Goal: Information Seeking & Learning: Learn about a topic

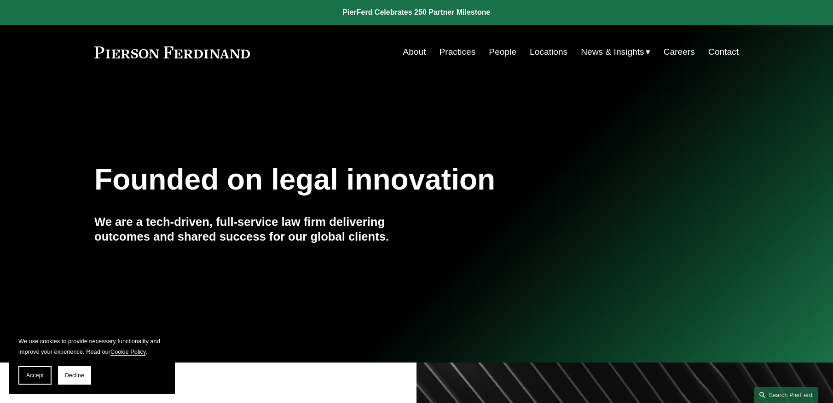
click at [499, 49] on link "People" at bounding box center [503, 51] width 28 height 17
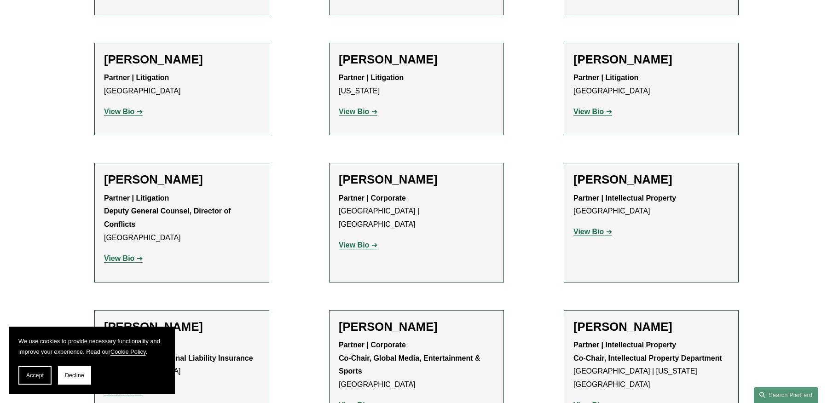
scroll to position [9986, 0]
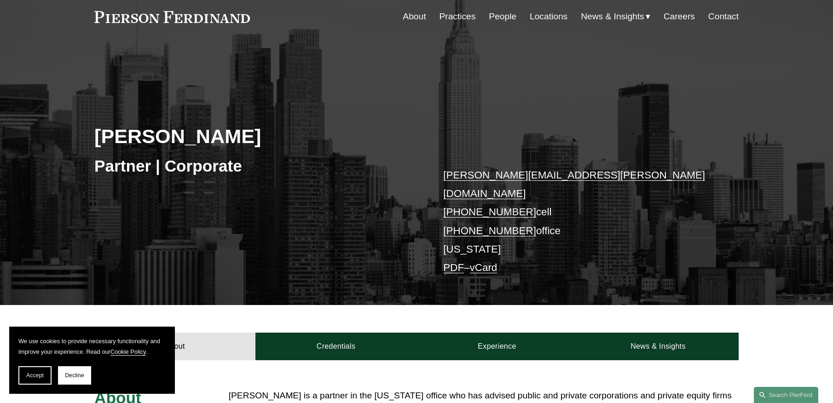
scroll to position [230, 0]
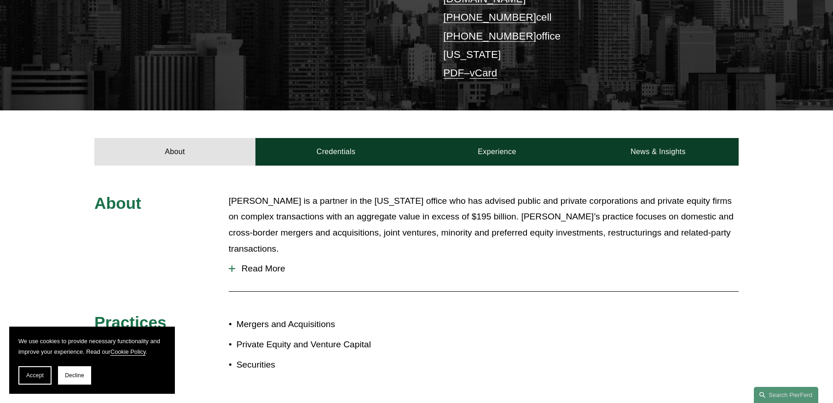
click at [231, 266] on div at bounding box center [231, 269] width 1 height 6
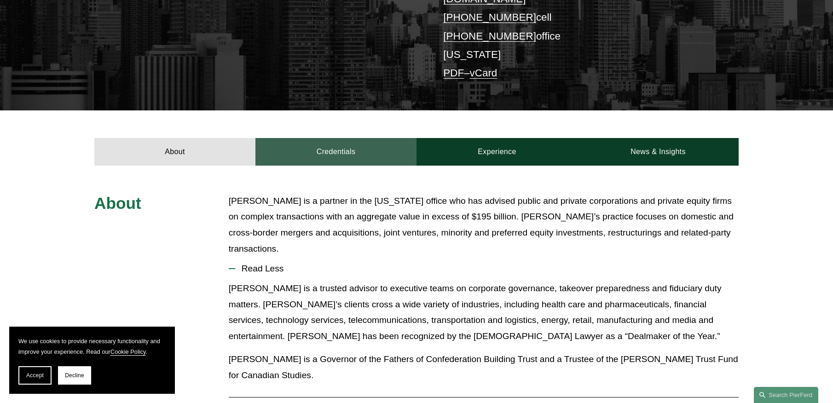
click at [343, 138] on link "Credentials" at bounding box center [335, 152] width 161 height 28
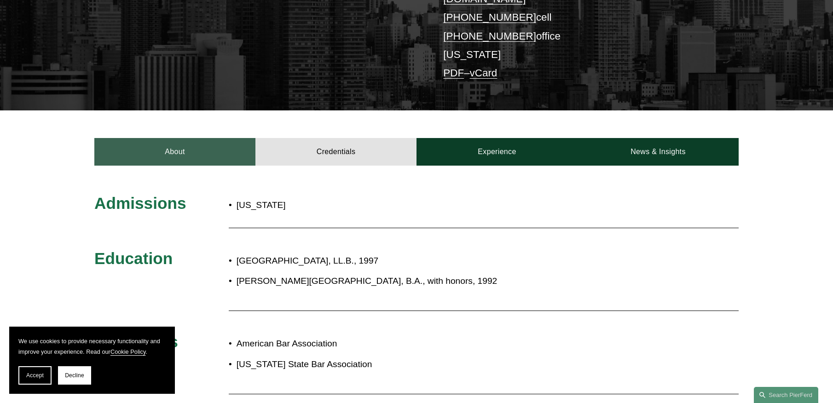
click at [168, 142] on link "About" at bounding box center [174, 152] width 161 height 28
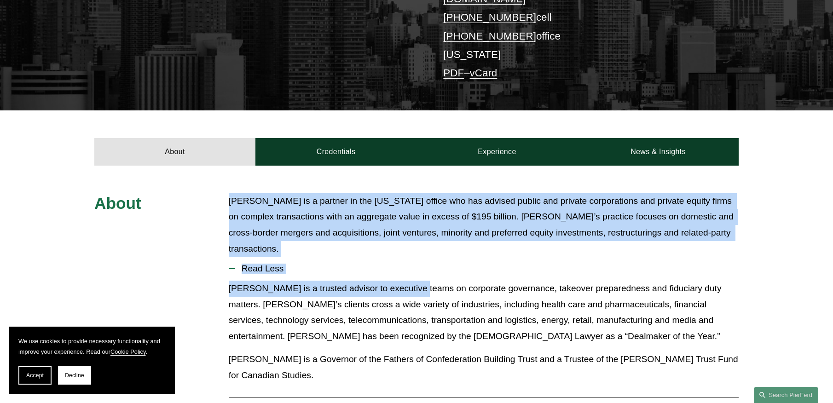
drag, startPoint x: 229, startPoint y: 187, endPoint x: 410, endPoint y: 264, distance: 196.5
click at [410, 264] on div "About Jeff Symons is a partner in the New York office who has advised public an…" at bounding box center [416, 340] width 833 height 294
drag, startPoint x: 405, startPoint y: 243, endPoint x: 477, endPoint y: 173, distance: 100.2
click at [405, 264] on span "Read Less" at bounding box center [486, 269] width 503 height 10
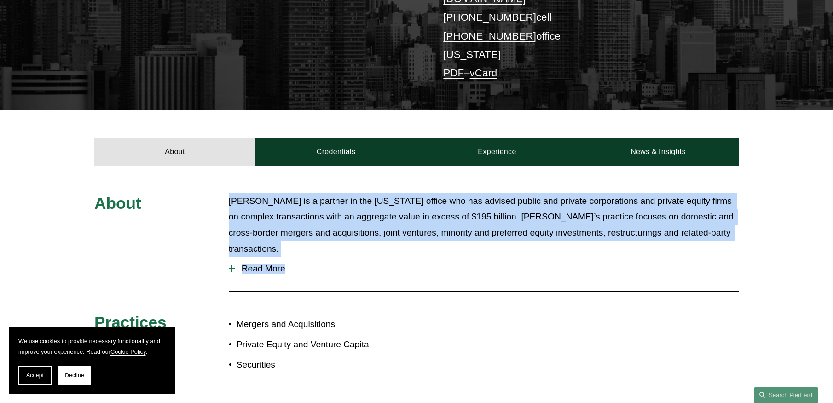
click at [253, 193] on p "Jeff Symons is a partner in the New York office who has advised public and priv…" at bounding box center [484, 225] width 510 height 64
drag, startPoint x: 229, startPoint y: 181, endPoint x: 744, endPoint y: 218, distance: 515.8
click at [744, 218] on div "About Jeff Symons is a partner in the New York office who has advised public an…" at bounding box center [416, 287] width 833 height 188
copy p "Jeff Symons is a partner in the New York office who has advised public and priv…"
click at [260, 264] on span "Read More" at bounding box center [486, 269] width 503 height 10
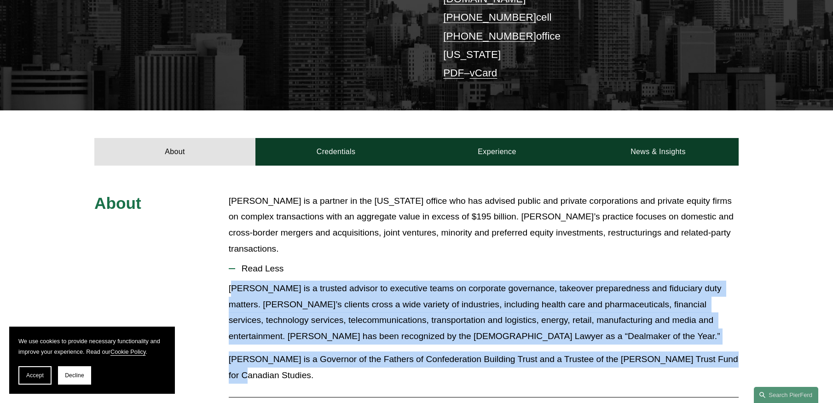
drag, startPoint x: 231, startPoint y: 265, endPoint x: 745, endPoint y: 333, distance: 518.1
click at [745, 333] on div "About Jeff Symons is a partner in the New York office who has advised public an…" at bounding box center [416, 340] width 833 height 294
copy div "eff is a trusted advisor to executive teams on corporate governance, takeover p…"
click at [287, 316] on p "Jeff is a trusted advisor to executive teams on corporate governance, takeover …" at bounding box center [484, 313] width 510 height 64
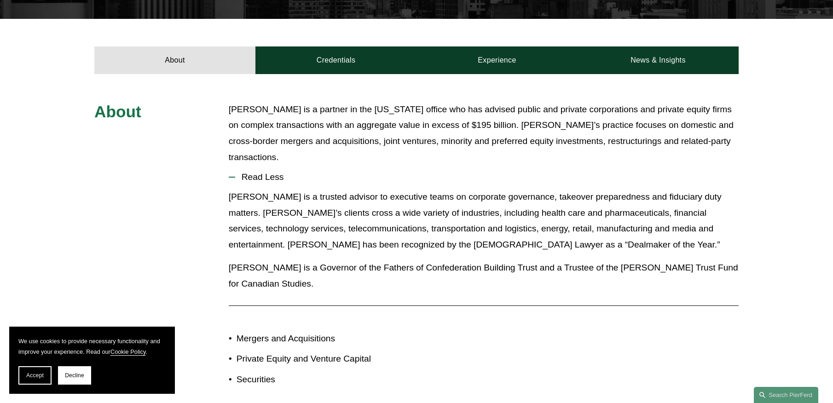
scroll to position [368, 0]
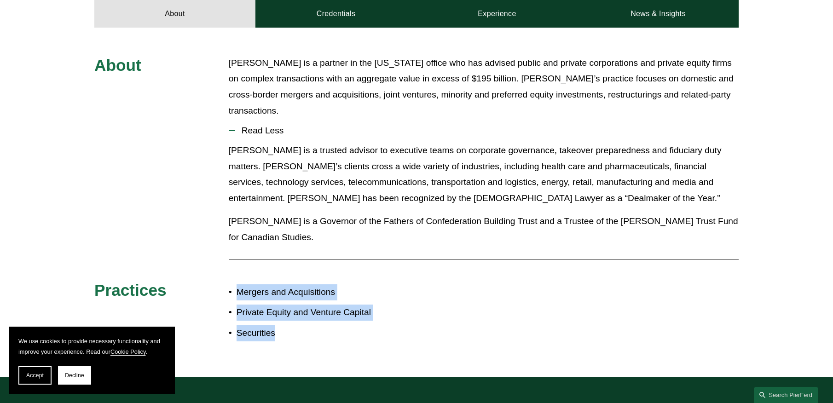
drag, startPoint x: 238, startPoint y: 254, endPoint x: 302, endPoint y: 292, distance: 74.9
click at [302, 292] on ul "Mergers and Acquisitions Private Equity and Venture Capital Securities" at bounding box center [323, 312] width 188 height 57
copy ul "Mergers and Acquisitions Private Equity and Venture Capital Securities"
click at [462, 283] on div "About Jeff Symons is a partner in the New York office who has advised public an…" at bounding box center [416, 202] width 833 height 294
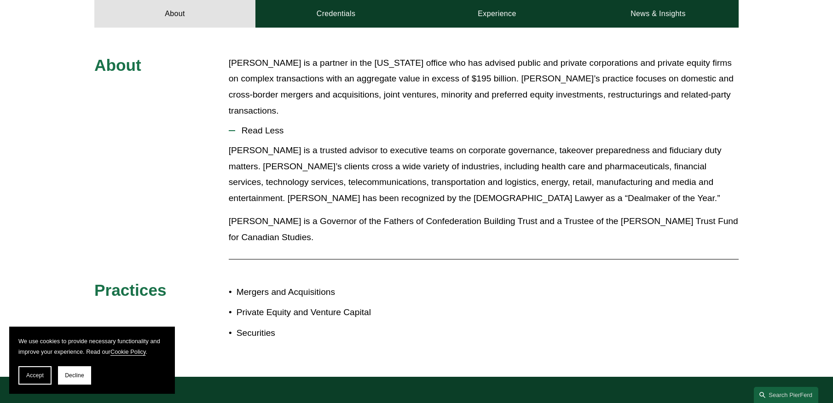
scroll to position [138, 0]
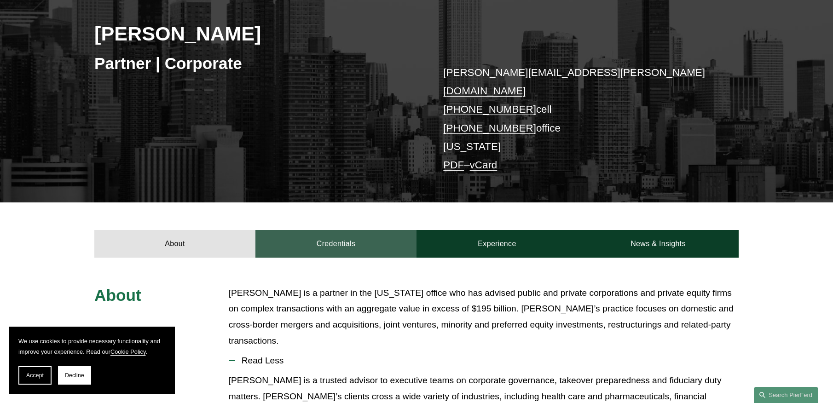
click at [319, 235] on link "Credentials" at bounding box center [335, 244] width 161 height 28
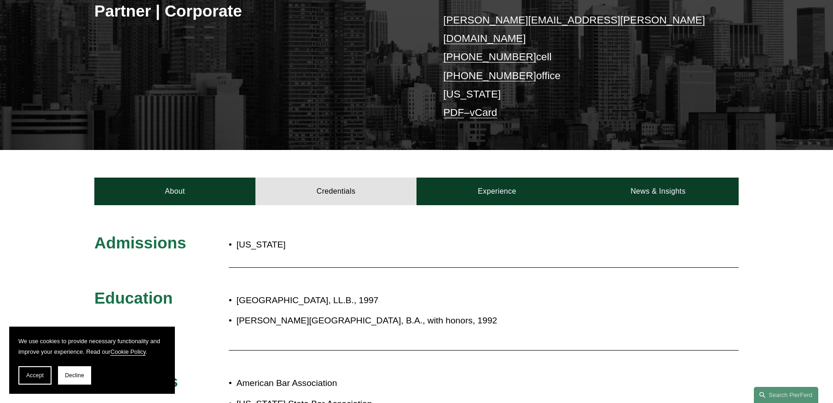
scroll to position [276, 0]
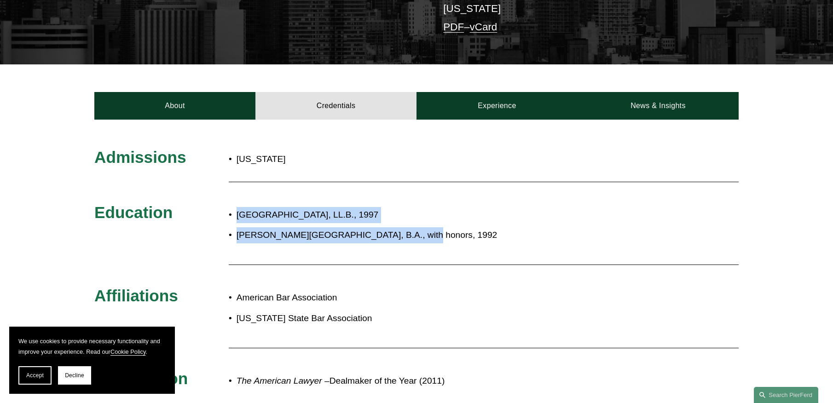
drag, startPoint x: 224, startPoint y: 200, endPoint x: 405, endPoint y: 237, distance: 185.5
click at [405, 237] on div "Admissions New York Education Dalhousie University, LL.B., 1997 McGill Universi…" at bounding box center [416, 271] width 833 height 249
copy div "Dalhousie University, LL.B., 1997 McGill University, B.A., with honors, 1992"
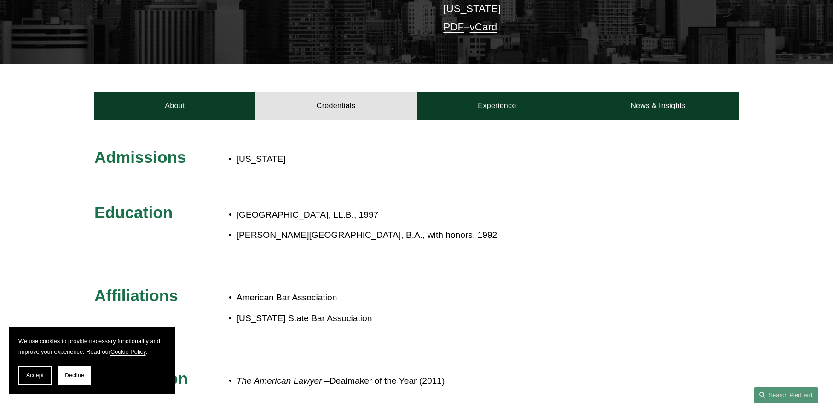
drag, startPoint x: 272, startPoint y: 295, endPoint x: 269, endPoint y: 289, distance: 6.8
click at [272, 295] on ul "American Bar Association New York State Bar Association" at bounding box center [443, 308] width 429 height 36
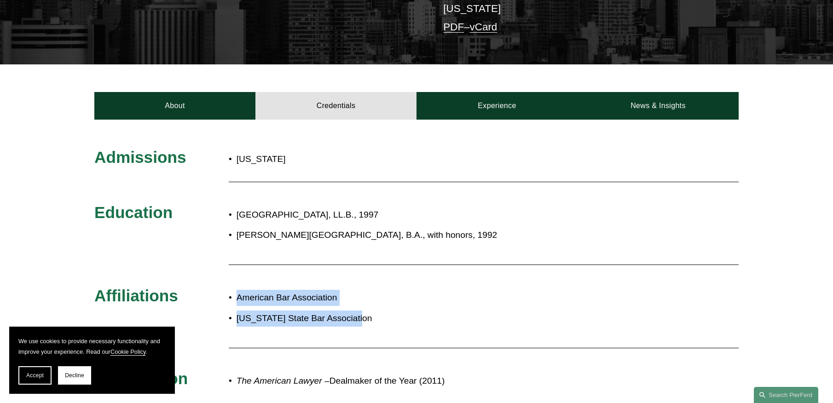
drag, startPoint x: 236, startPoint y: 282, endPoint x: 380, endPoint y: 303, distance: 146.1
click at [380, 303] on ul "American Bar Association New York State Bar Association" at bounding box center [443, 308] width 429 height 36
copy ul "American Bar Association New York State Bar Association"
click at [444, 311] on p "New York State Bar Association" at bounding box center [448, 319] width 422 height 16
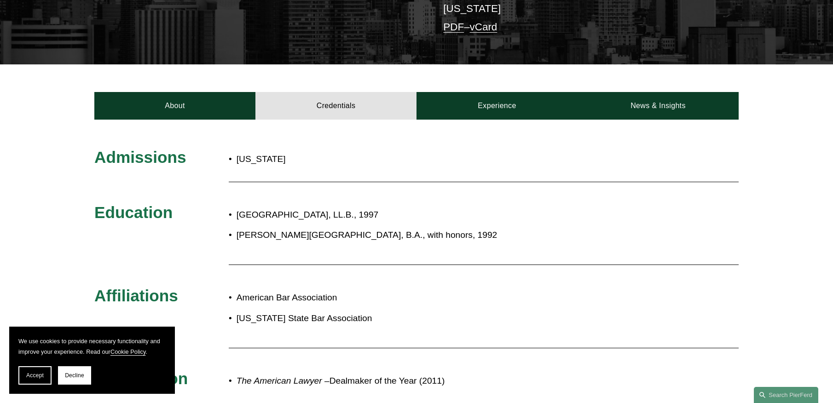
scroll to position [414, 0]
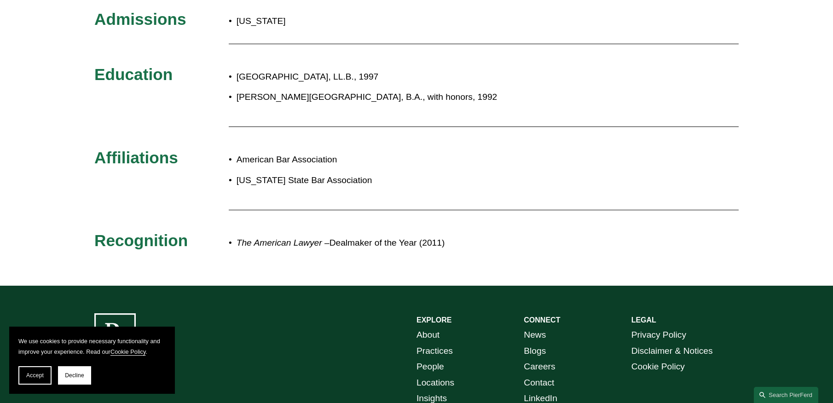
click at [264, 238] on em "The American Lawyer –" at bounding box center [283, 243] width 93 height 10
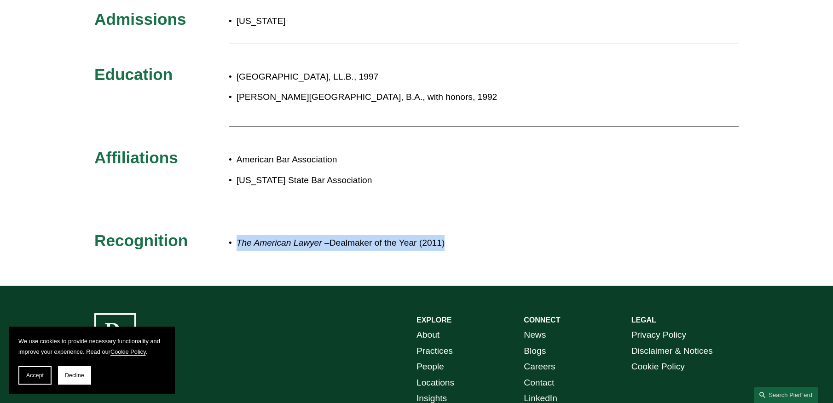
click at [264, 238] on em "The American Lawyer –" at bounding box center [283, 243] width 93 height 10
copy div "The American Lawyer – Dealmaker of the Year (2011) Experience Foley & Lardner L…"
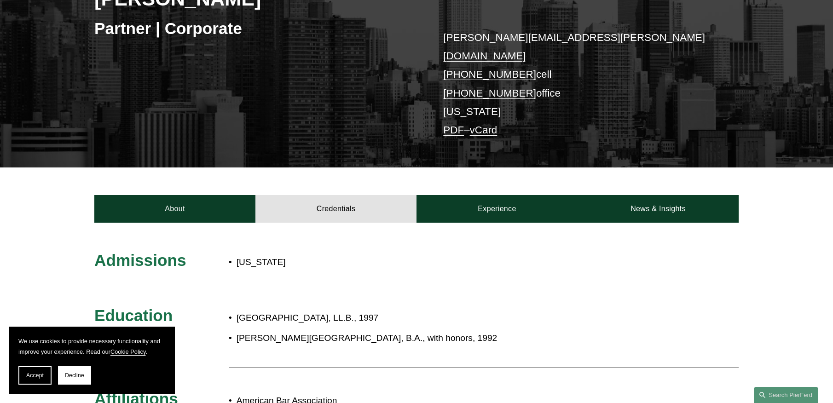
scroll to position [92, 0]
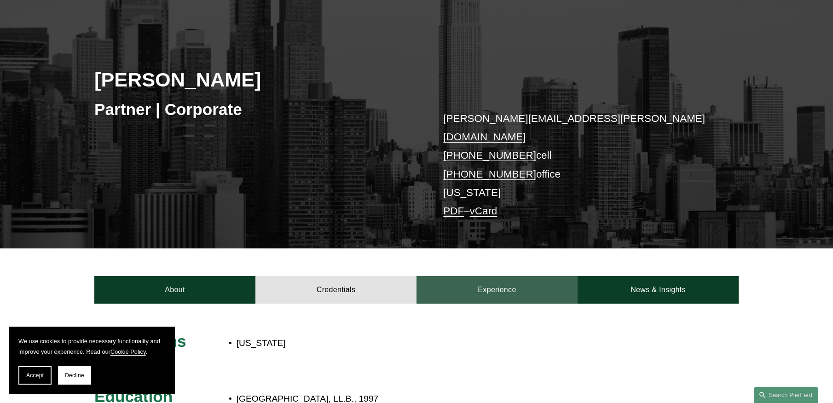
click at [502, 276] on link "Experience" at bounding box center [496, 290] width 161 height 28
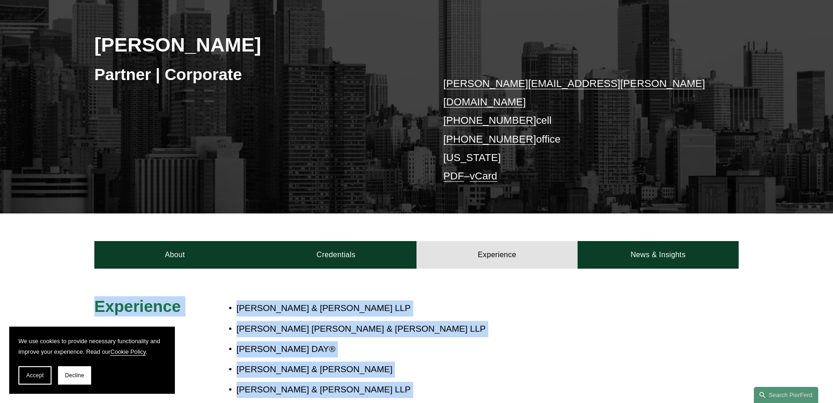
scroll to position [230, 0]
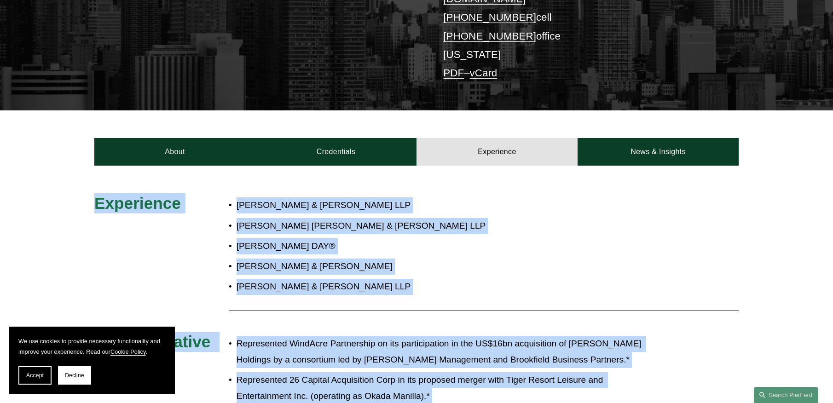
click at [393, 259] on p "Kirkland & Ellis" at bounding box center [448, 267] width 422 height 16
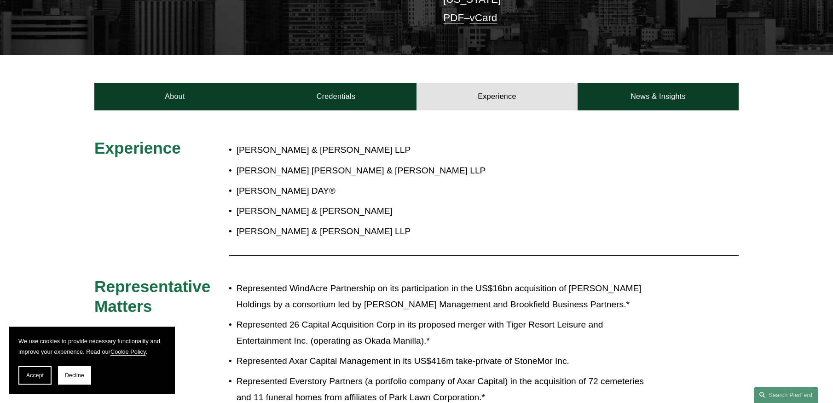
scroll to position [368, 0]
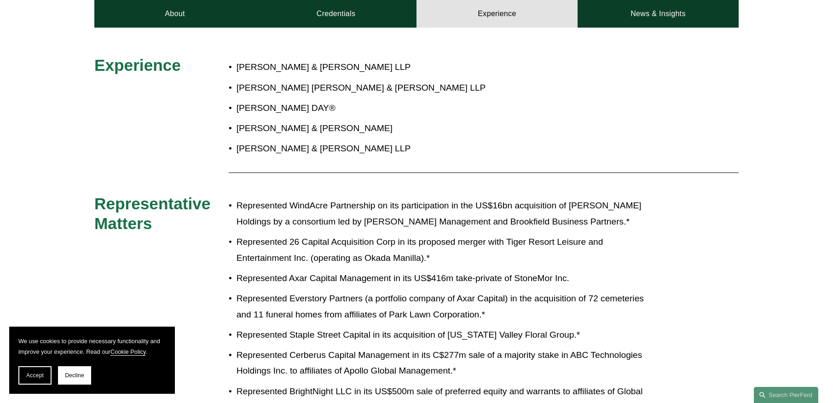
click at [335, 248] on p "Represented 26 Capital Acquisition Corp in its proposed merger with Tiger Resor…" at bounding box center [448, 250] width 422 height 32
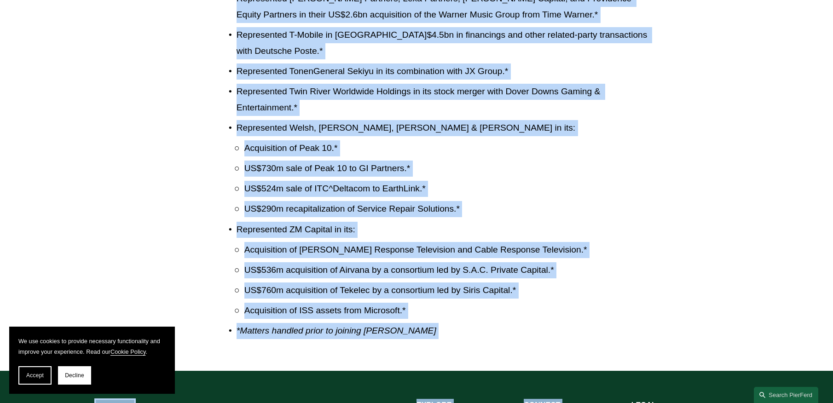
scroll to position [1994, 0]
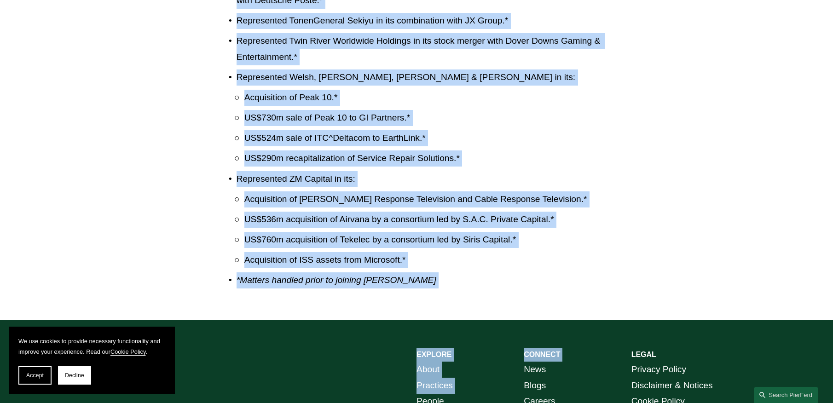
drag, startPoint x: 238, startPoint y: 146, endPoint x: 509, endPoint y: 225, distance: 282.1
copy ul "Represented WindAcre Partnership on its participation in the US$16bn acquisitio…"
click at [237, 171] on p "Represented ZM Capital in its:" at bounding box center [448, 179] width 422 height 16
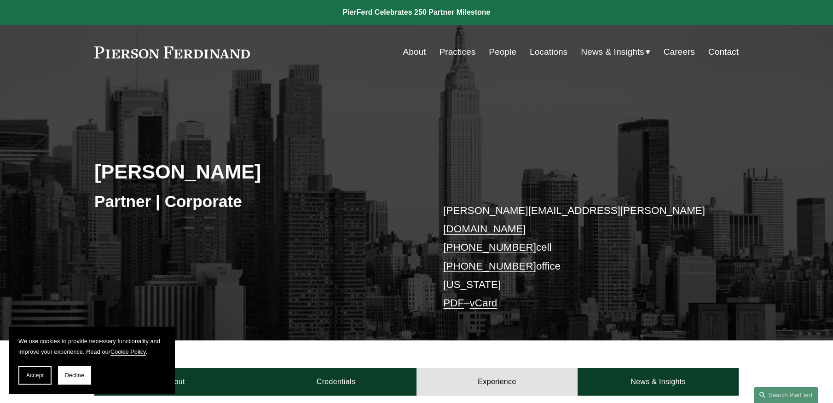
scroll to position [230, 0]
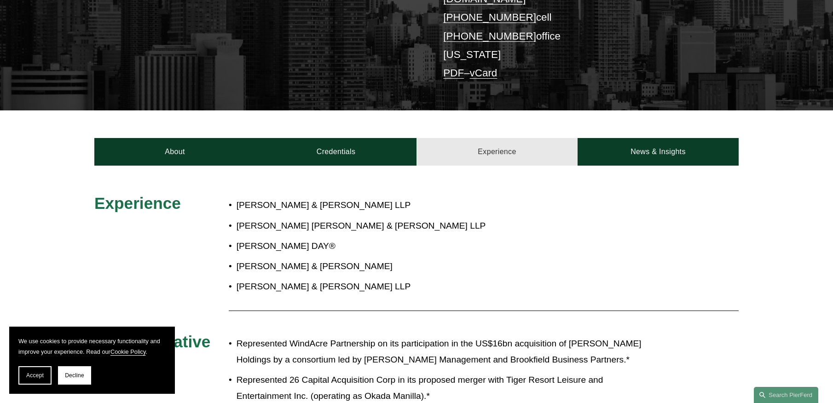
click at [508, 143] on link "Experience" at bounding box center [496, 152] width 161 height 28
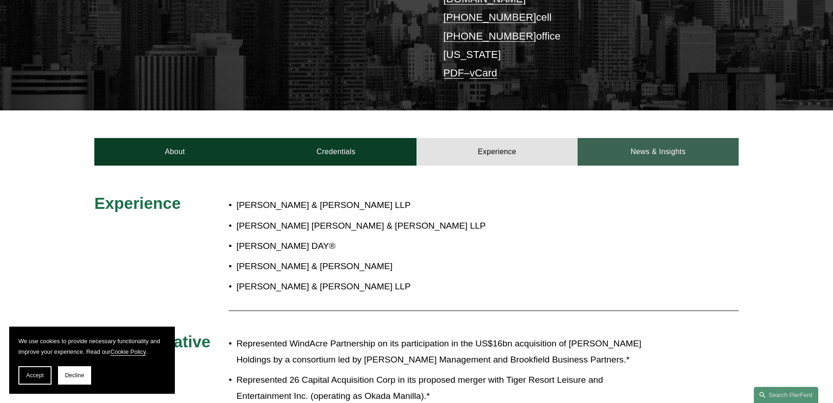
click at [633, 138] on link "News & Insights" at bounding box center [658, 152] width 161 height 28
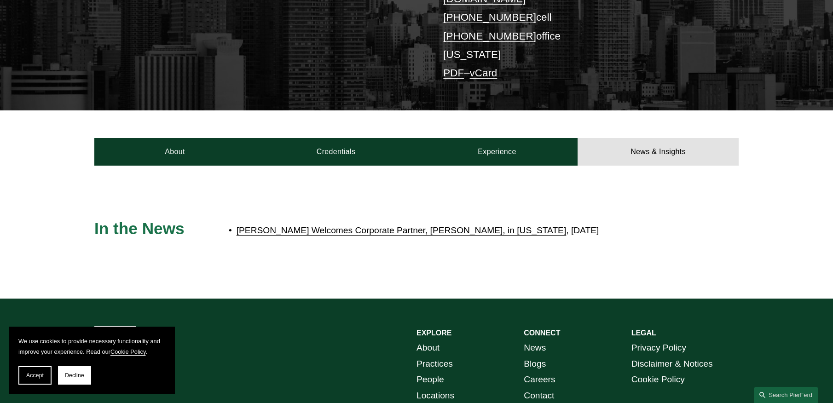
click at [404, 225] on link "[PERSON_NAME] Welcomes Corporate Partner, [PERSON_NAME], in [US_STATE]" at bounding box center [402, 230] width 330 height 10
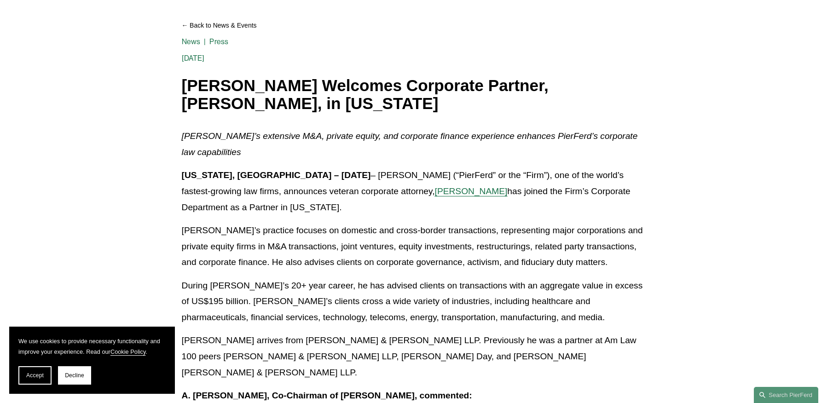
scroll to position [101, 0]
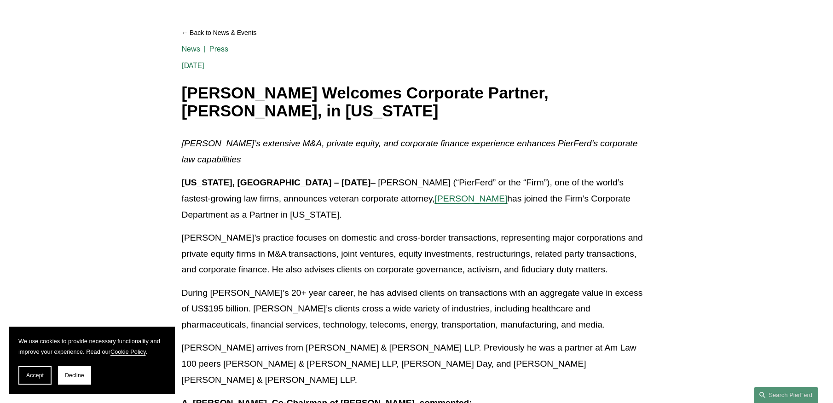
drag, startPoint x: 637, startPoint y: 232, endPoint x: 184, endPoint y: 99, distance: 472.7
copy div "Pierson Ferdinand Welcomes Corporate Partner, Jeff Symons, in New York News Pre…"
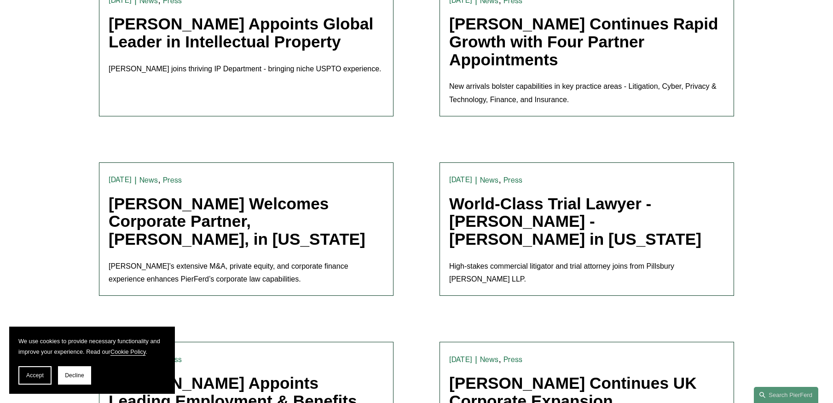
scroll to position [1427, 0]
click at [324, 195] on link "[PERSON_NAME] Welcomes Corporate Partner, [PERSON_NAME], in [US_STATE]" at bounding box center [237, 221] width 257 height 53
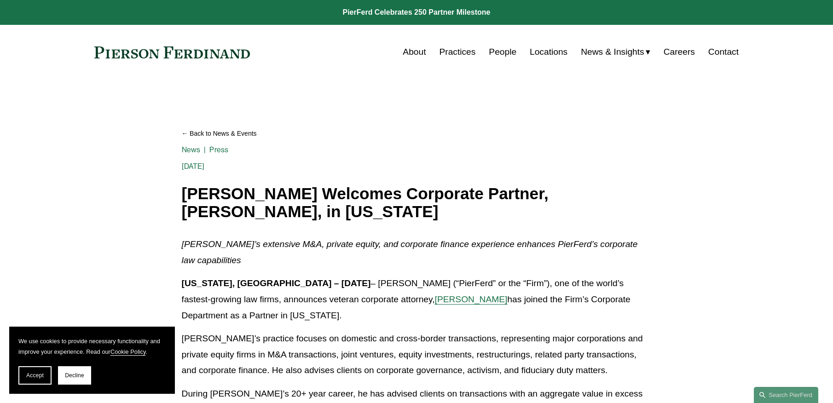
click at [221, 150] on link "Press" at bounding box center [218, 149] width 19 height 9
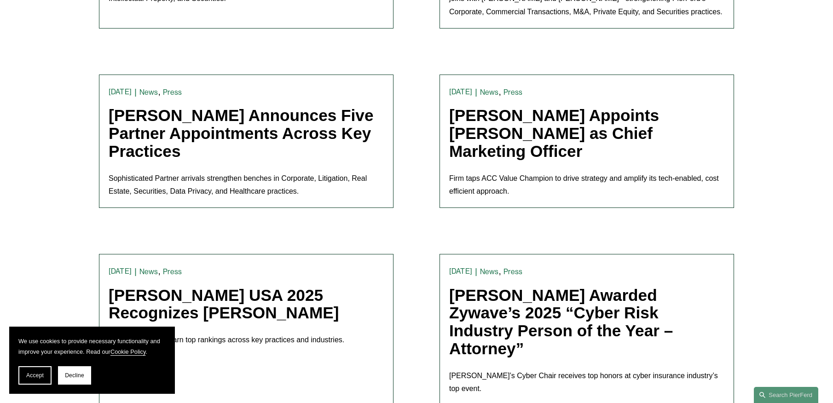
scroll to position [966, 0]
